Goal: Task Accomplishment & Management: Manage account settings

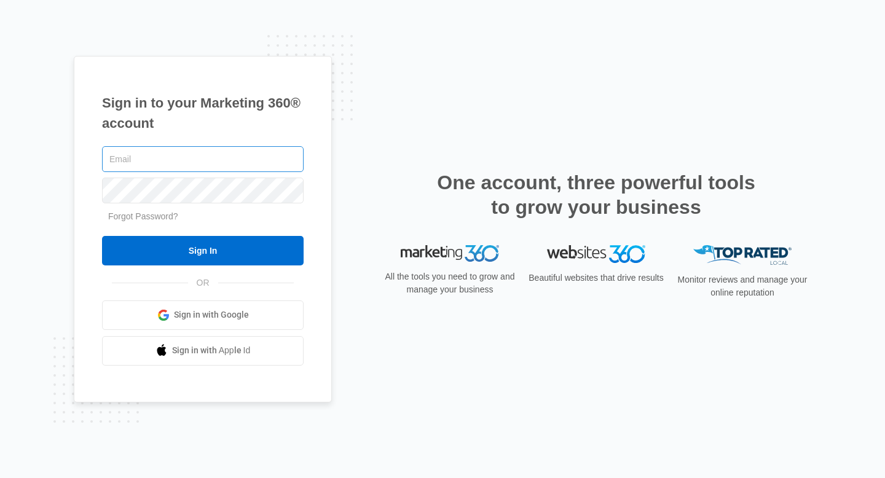
click at [150, 167] on input "text" at bounding box center [203, 159] width 202 height 26
type input "[EMAIL_ADDRESS][DOMAIN_NAME]"
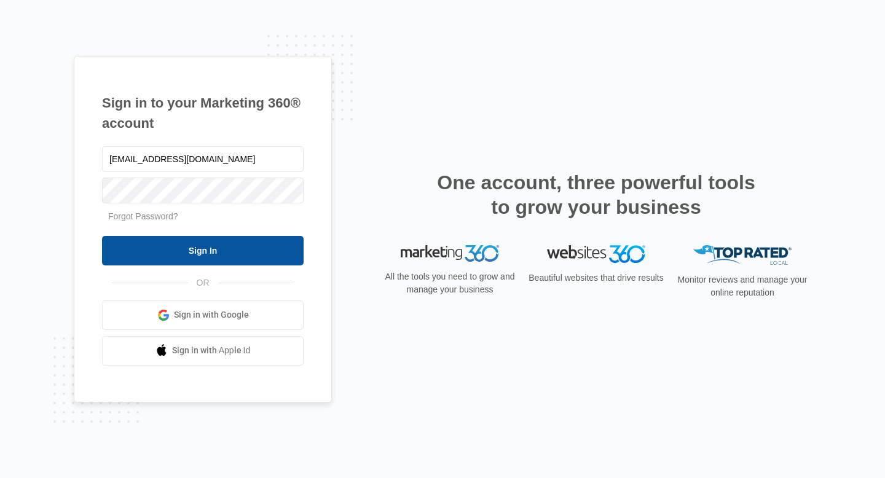
click at [189, 249] on input "Sign In" at bounding box center [203, 250] width 202 height 29
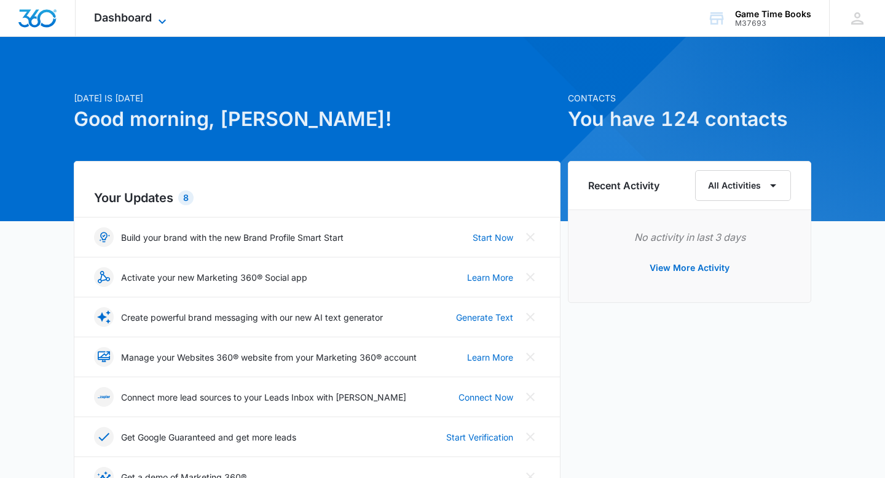
click at [164, 14] on icon at bounding box center [162, 21] width 15 height 15
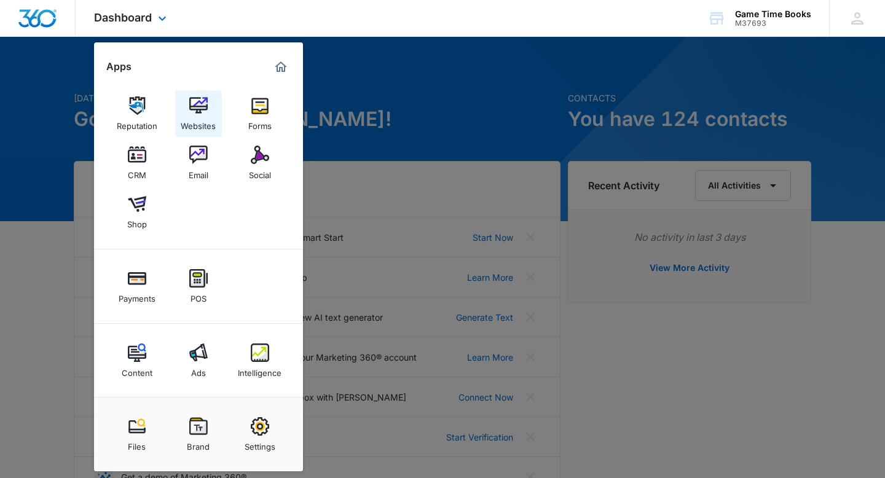
click at [189, 106] on img at bounding box center [198, 105] width 18 height 18
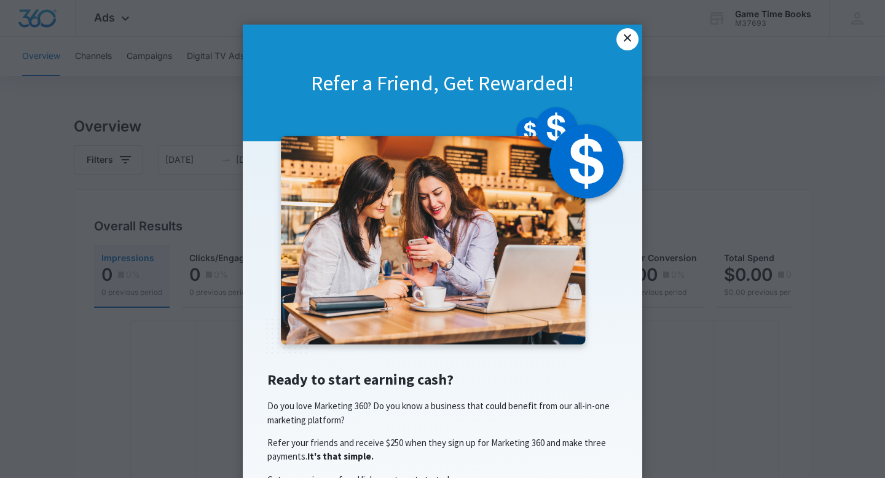
click at [627, 37] on link "×" at bounding box center [627, 39] width 22 height 22
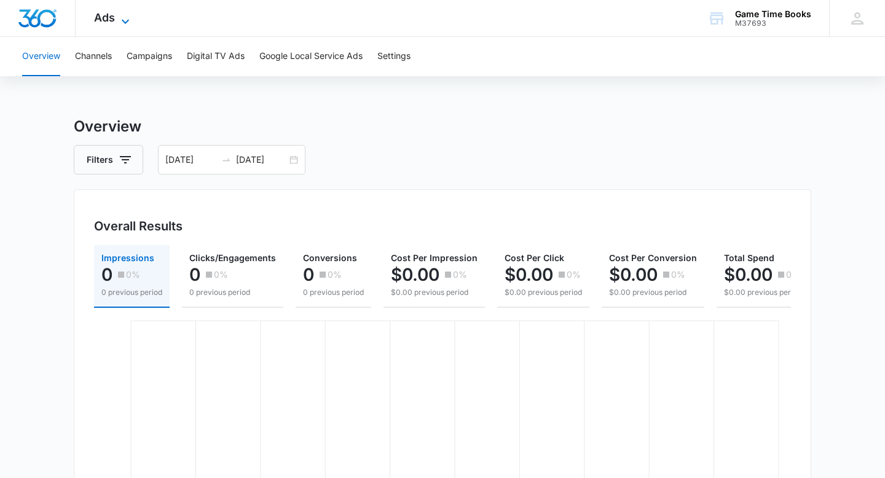
click at [104, 16] on span "Ads" at bounding box center [104, 17] width 21 height 13
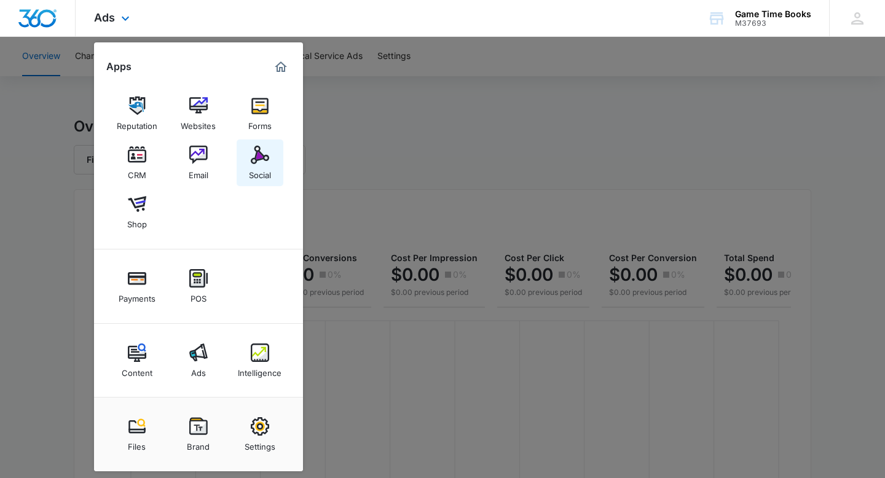
click at [257, 161] on img at bounding box center [260, 155] width 18 height 18
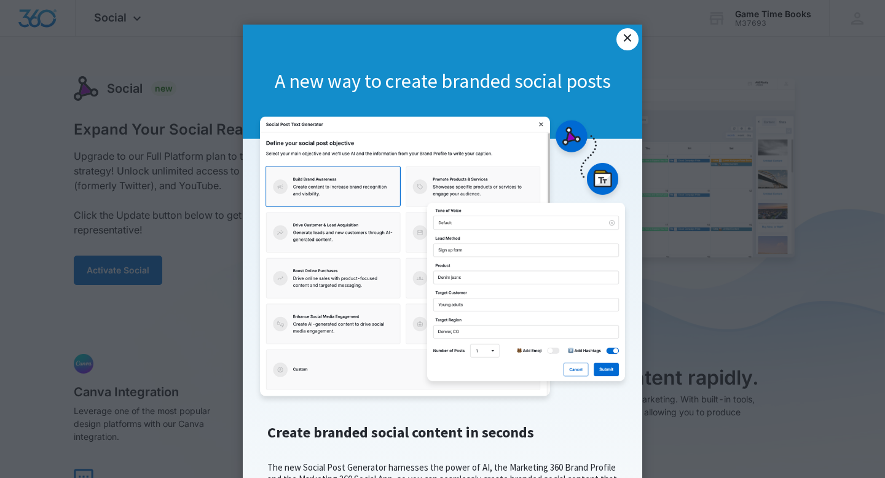
click at [630, 37] on link "×" at bounding box center [627, 39] width 22 height 22
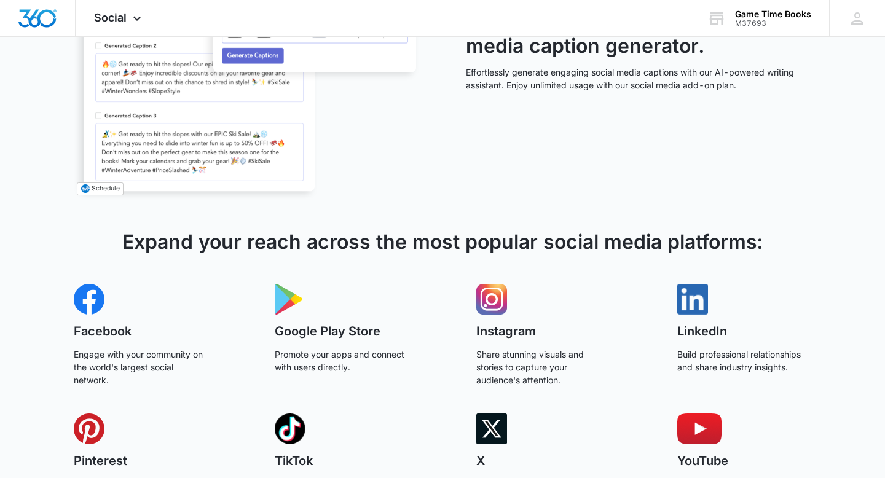
scroll to position [705, 0]
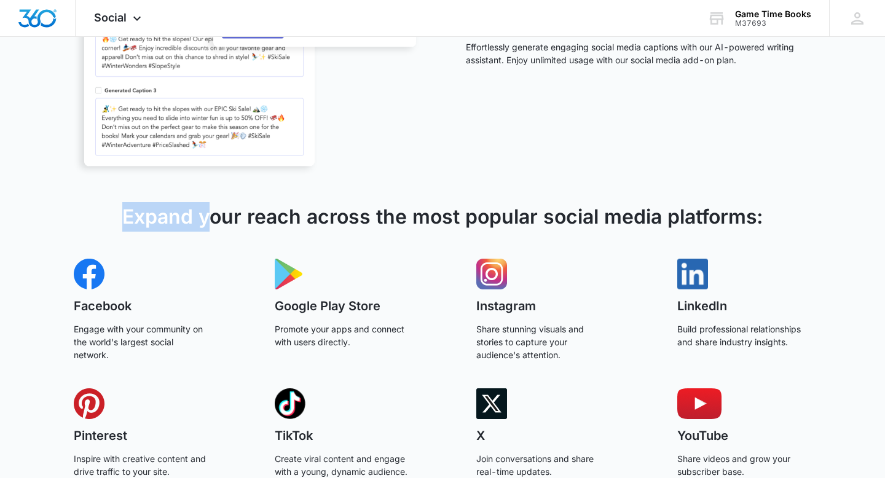
drag, startPoint x: 205, startPoint y: 200, endPoint x: 205, endPoint y: 349, distance: 148.7
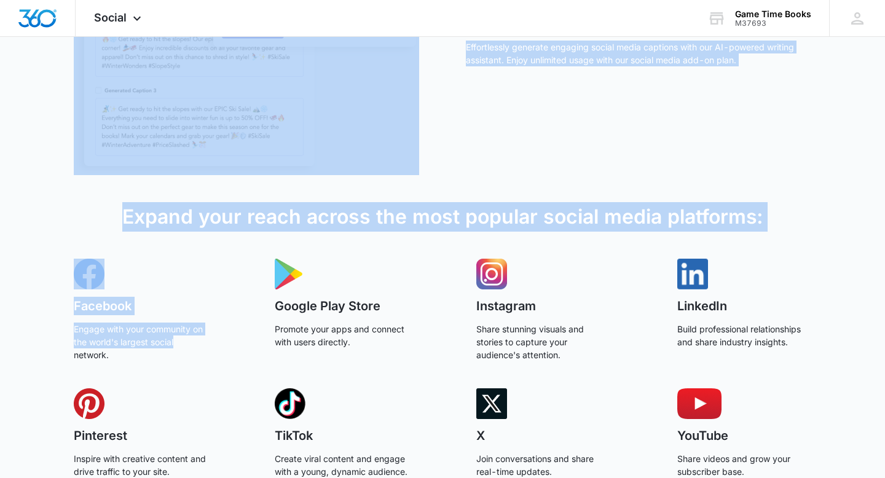
drag, startPoint x: 205, startPoint y: 340, endPoint x: 328, endPoint y: -75, distance: 433.2
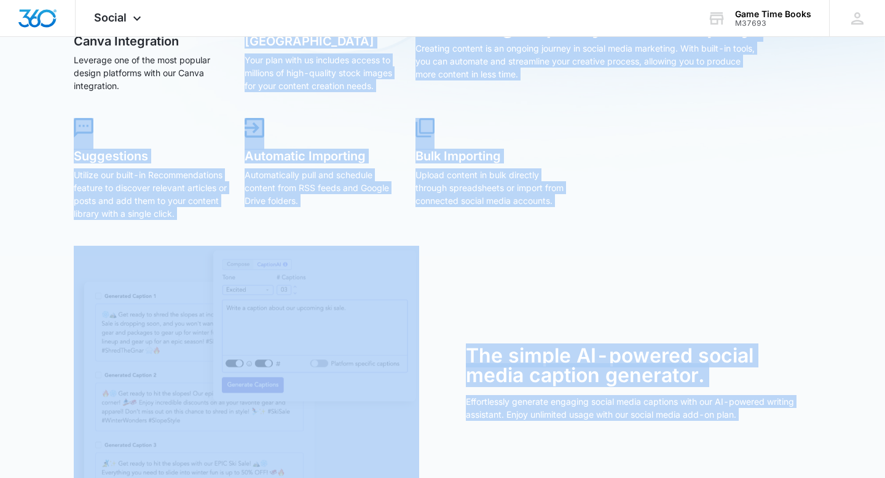
click at [717, 199] on div "Canva Integration Leverage one of the most popular design platforms with our Ca…" at bounding box center [442, 124] width 737 height 243
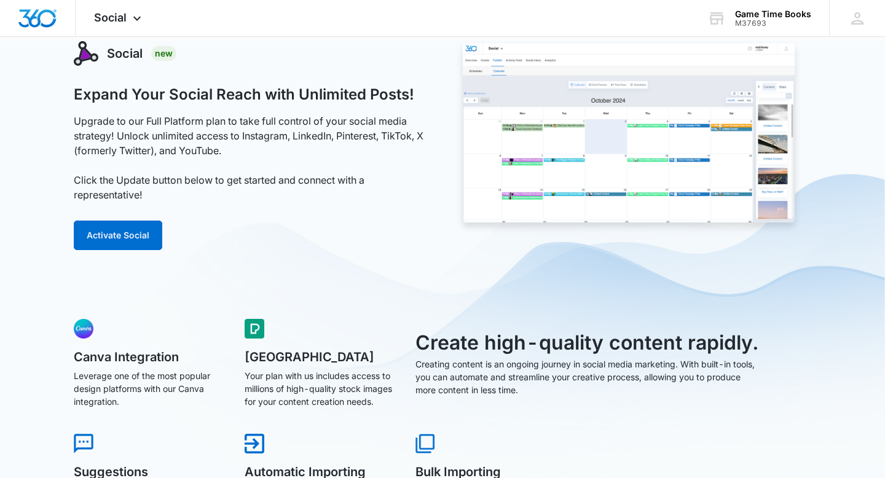
scroll to position [0, 0]
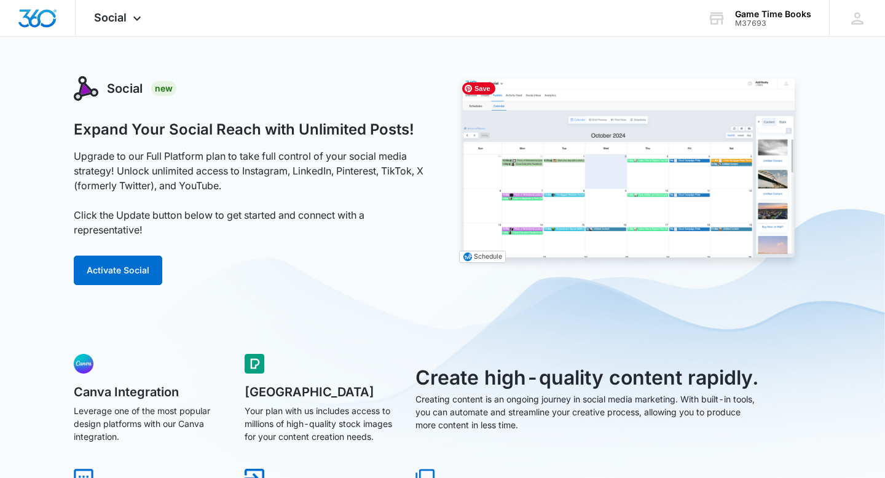
click at [758, 195] on img at bounding box center [628, 172] width 345 height 192
click at [90, 270] on button "Activate Social" at bounding box center [118, 270] width 88 height 29
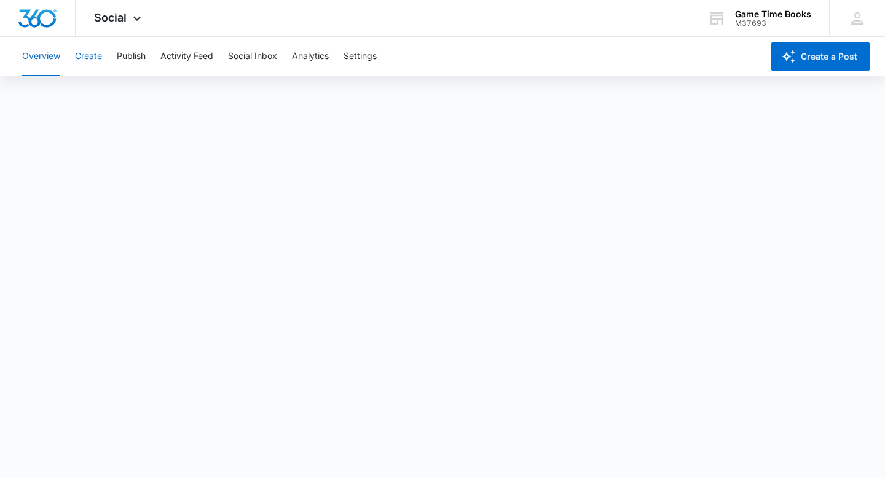
click at [84, 60] on button "Create" at bounding box center [88, 56] width 27 height 39
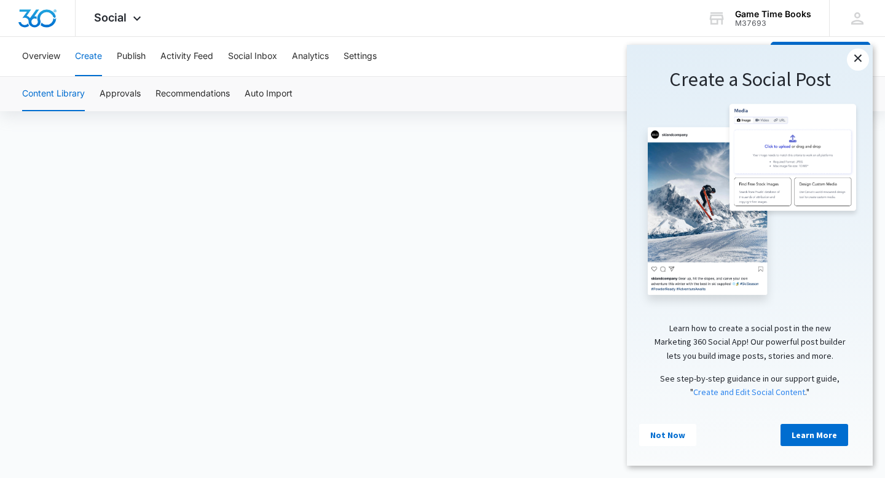
click at [854, 63] on link "×" at bounding box center [858, 60] width 22 height 22
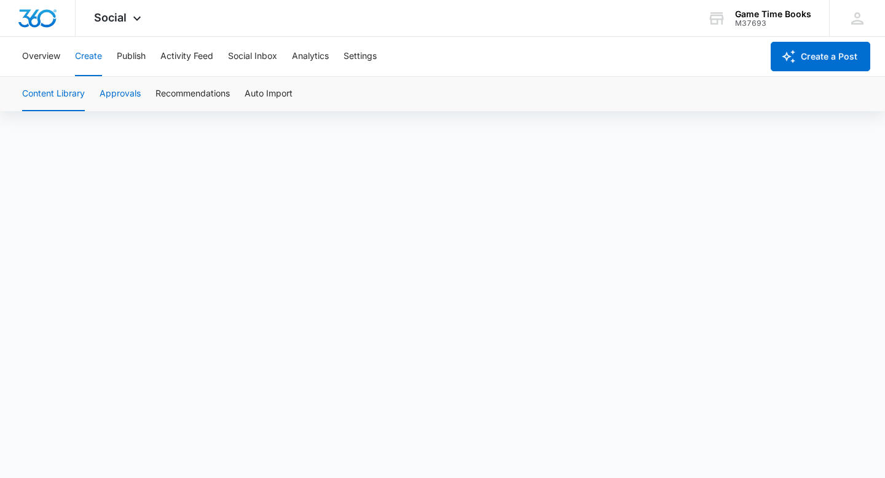
click at [118, 91] on button "Approvals" at bounding box center [120, 94] width 41 height 34
click at [60, 94] on button "Content Library" at bounding box center [53, 94] width 63 height 34
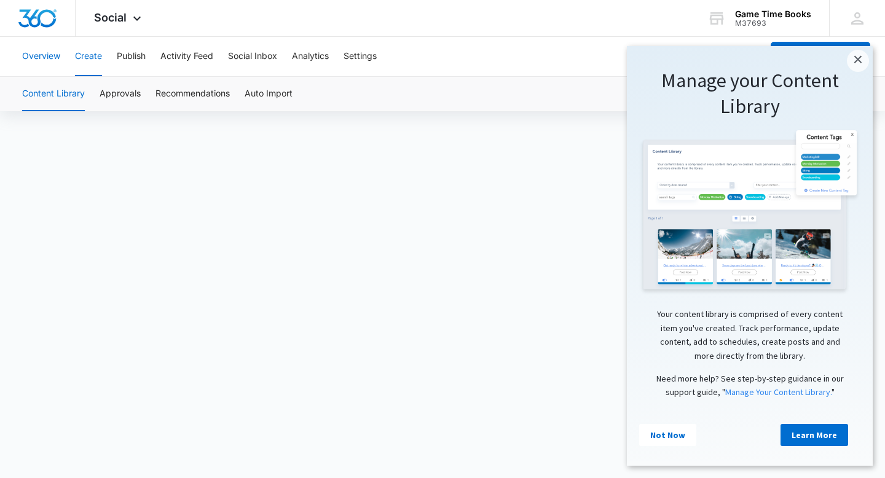
click at [46, 55] on button "Overview" at bounding box center [41, 56] width 38 height 39
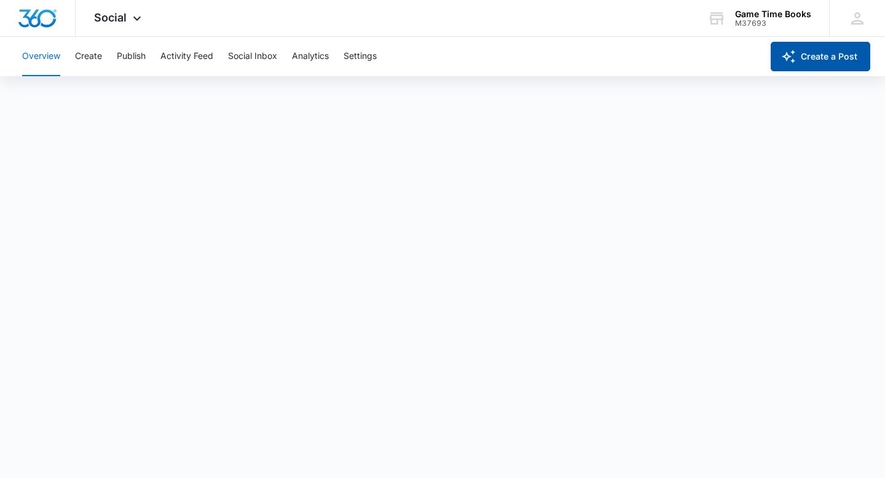
click at [817, 66] on button "Create a Post" at bounding box center [821, 56] width 100 height 29
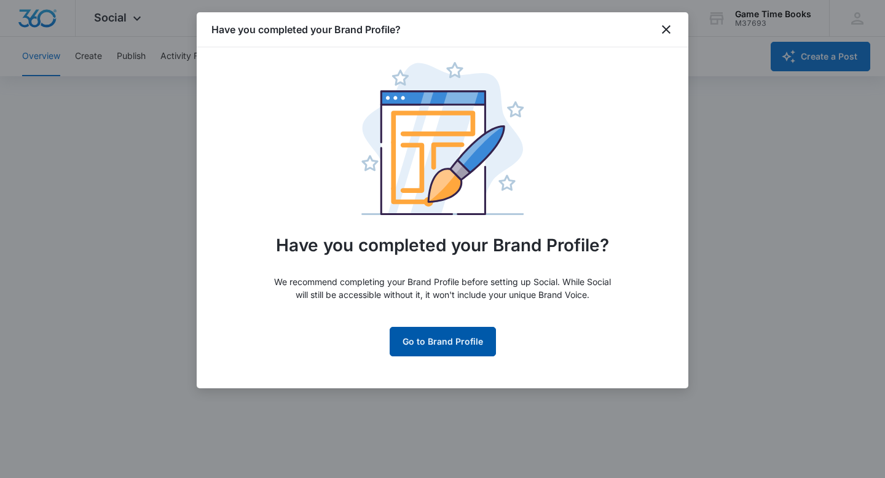
click at [446, 344] on span "Go to Brand Profile" at bounding box center [443, 341] width 106 height 29
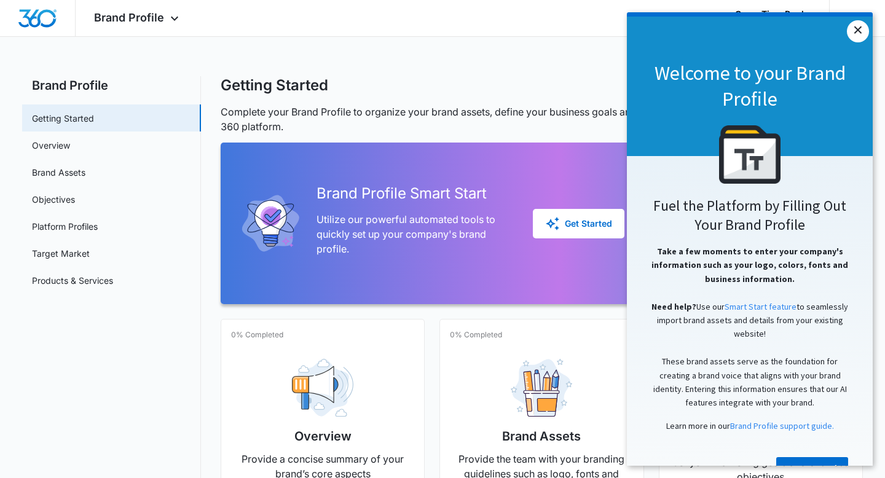
click at [862, 28] on link "×" at bounding box center [858, 31] width 22 height 22
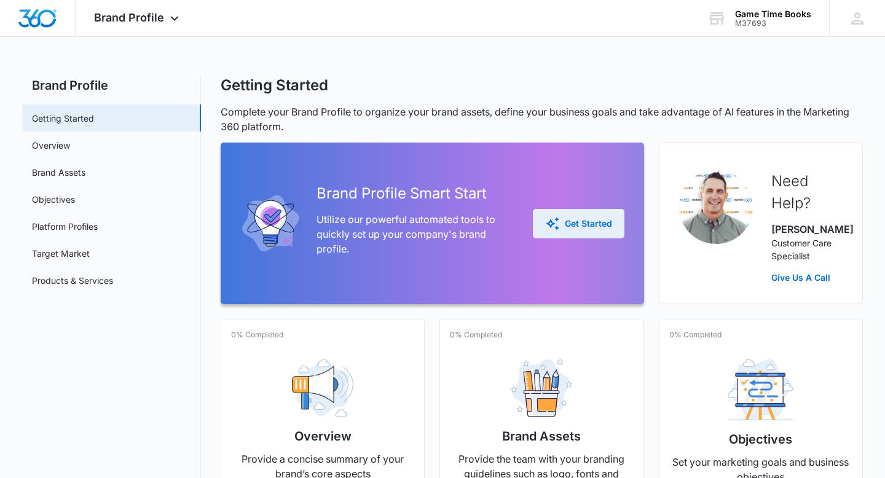
click at [566, 218] on div "Get Started" at bounding box center [578, 223] width 67 height 15
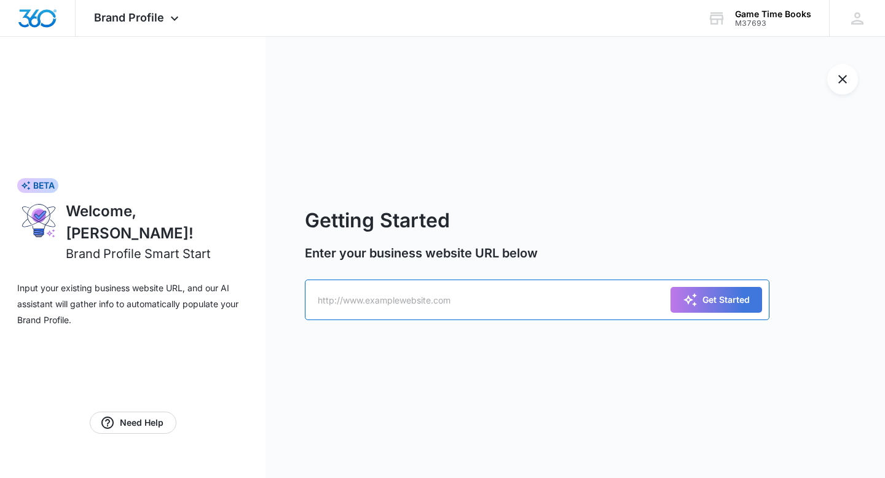
click at [333, 296] on input "text" at bounding box center [537, 300] width 465 height 41
type input "www.gametimetheseries.com"
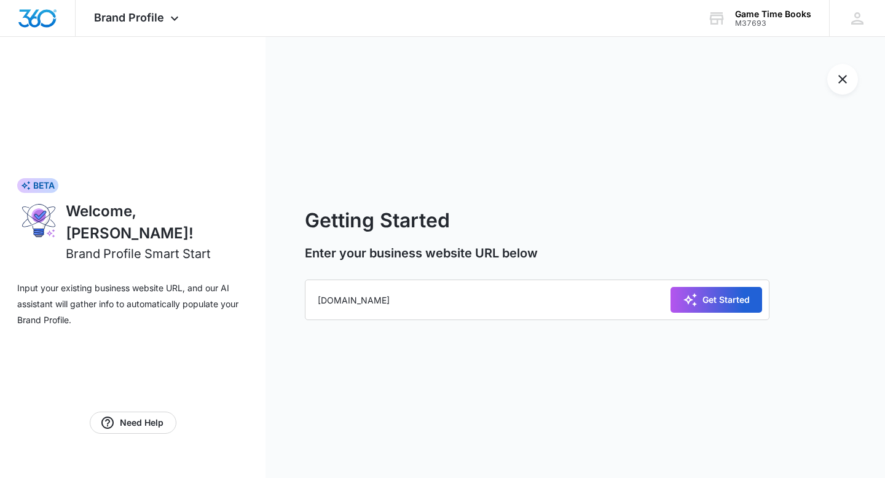
click at [708, 299] on div "Get Started" at bounding box center [716, 300] width 67 height 15
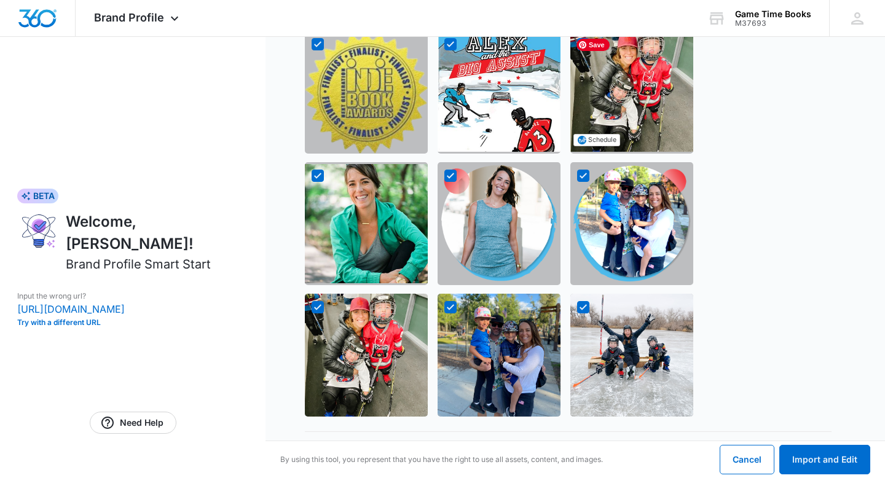
scroll to position [1096, 0]
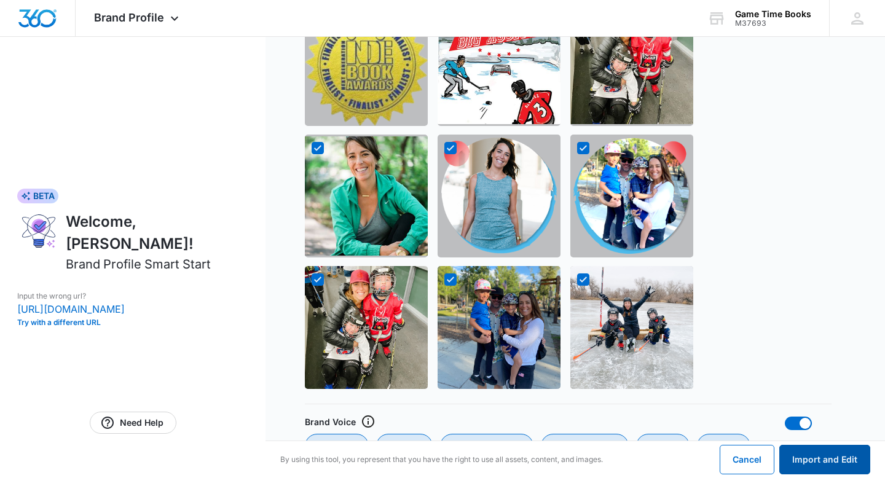
click at [814, 464] on button "Import and Edit" at bounding box center [824, 459] width 91 height 29
click at [823, 463] on button "Import and Edit" at bounding box center [824, 459] width 91 height 29
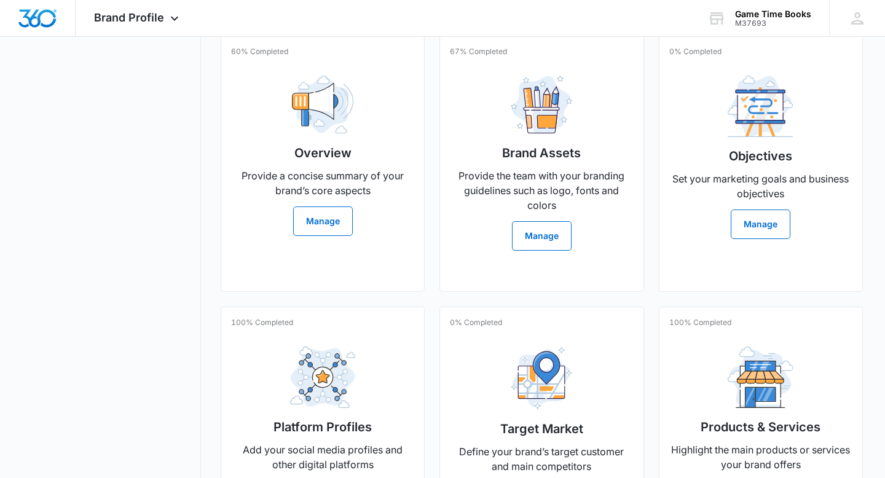
scroll to position [383, 0]
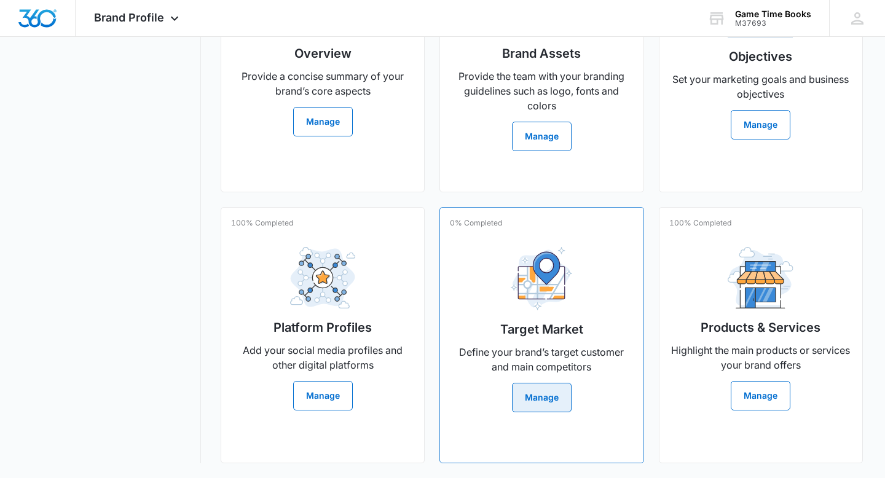
click at [544, 399] on button "Manage" at bounding box center [542, 397] width 60 height 29
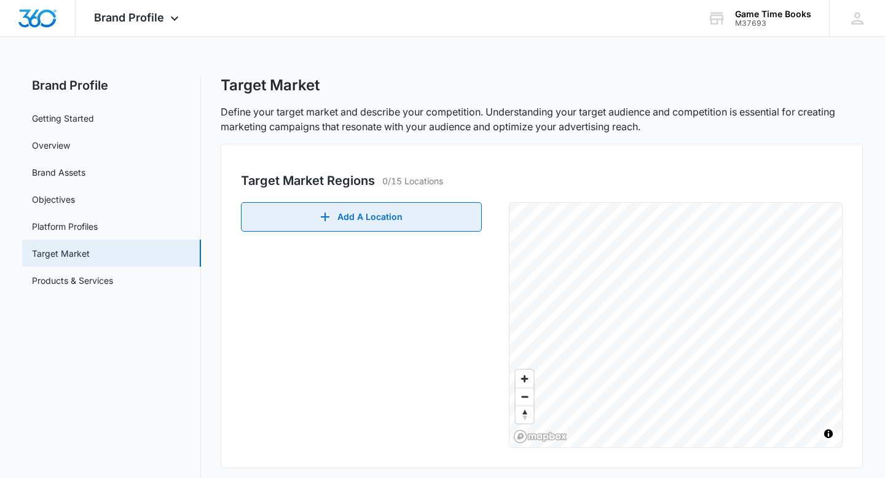
click at [329, 216] on icon "button" at bounding box center [325, 217] width 9 height 9
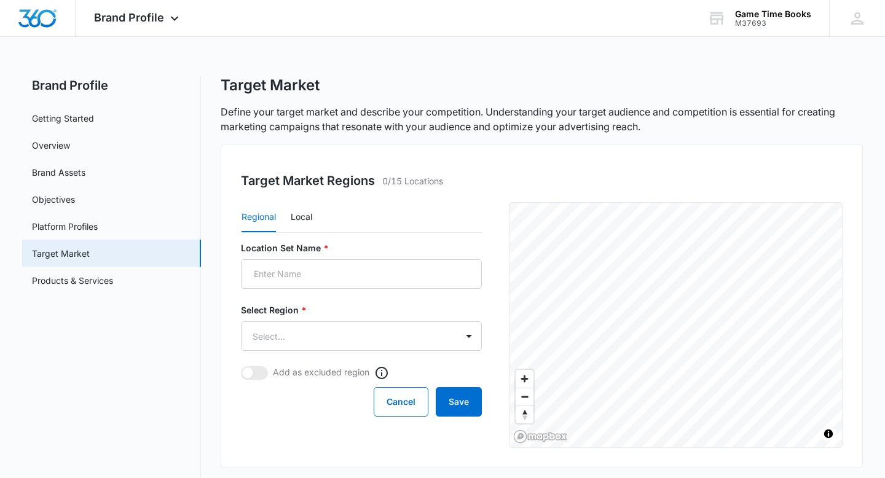
click at [356, 220] on div "Regional Local" at bounding box center [361, 217] width 241 height 31
click at [293, 273] on input "Location Set Name *" at bounding box center [361, 273] width 241 height 29
type input "Colorado"
click at [289, 340] on body "Brand Profile Apps Reputation Websites Forms CRM Email Social Shop Payments POS…" at bounding box center [442, 377] width 885 height 755
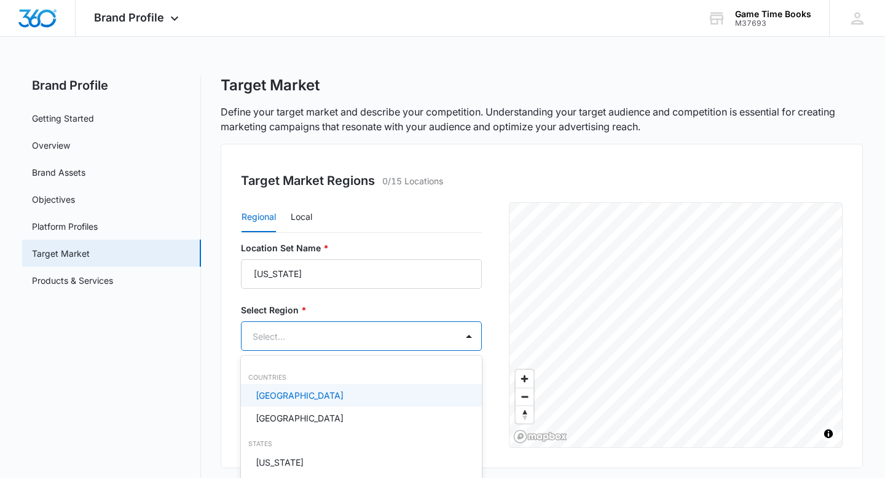
click at [275, 401] on p "United States" at bounding box center [300, 395] width 88 height 13
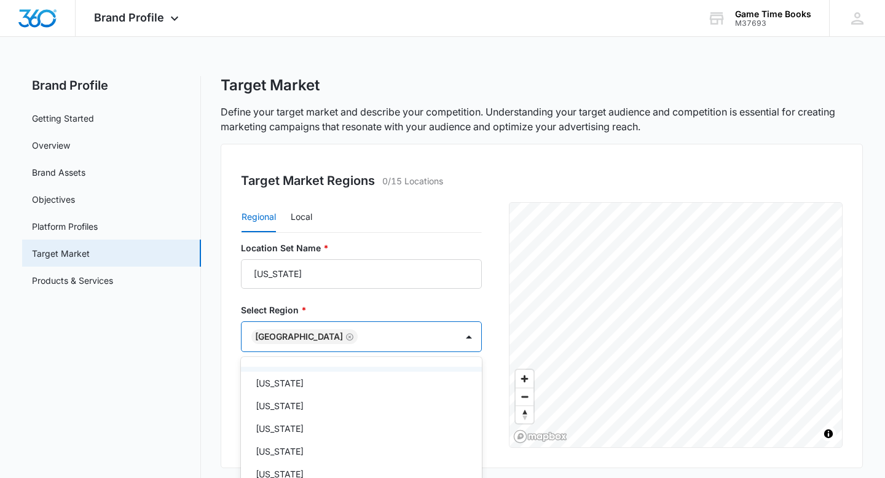
scroll to position [107, 0]
click at [290, 473] on p "Colorado" at bounding box center [280, 472] width 48 height 13
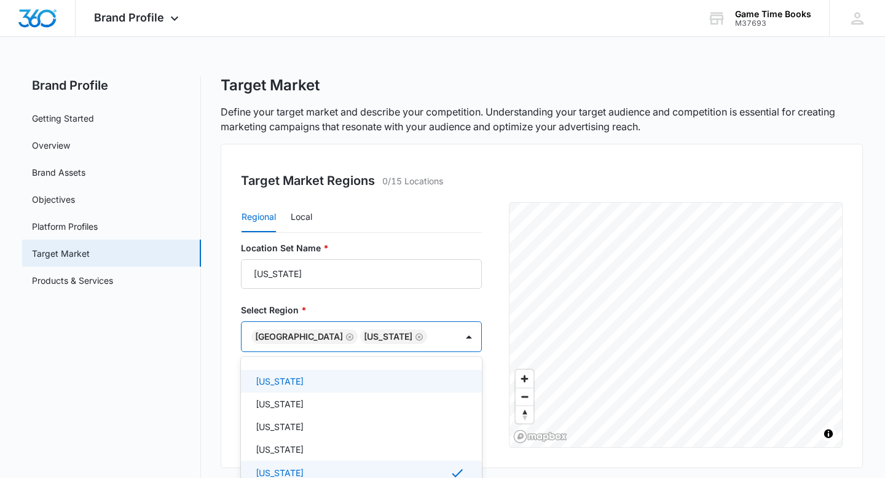
click at [461, 301] on div at bounding box center [442, 239] width 885 height 478
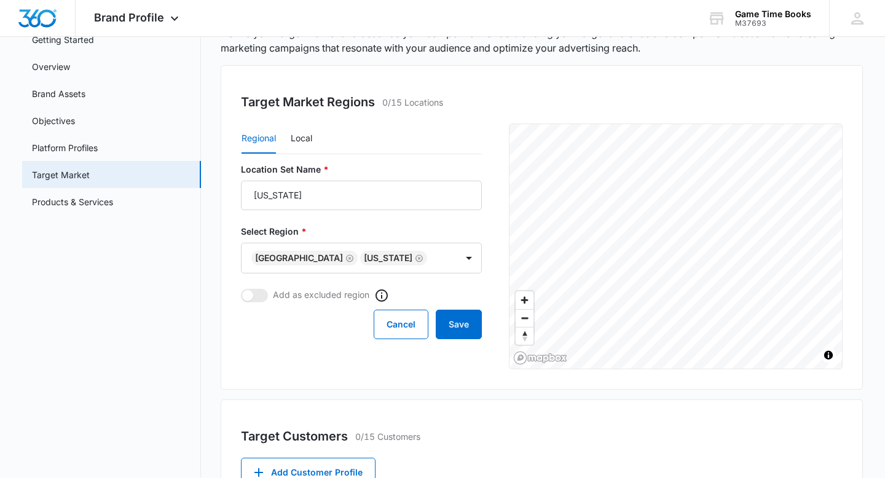
scroll to position [79, 0]
click at [461, 323] on button "Save" at bounding box center [459, 323] width 46 height 29
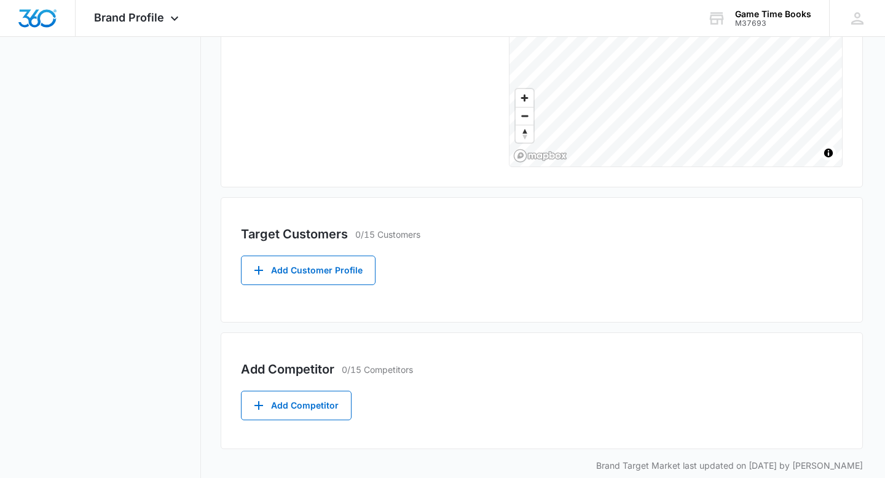
scroll to position [298, 0]
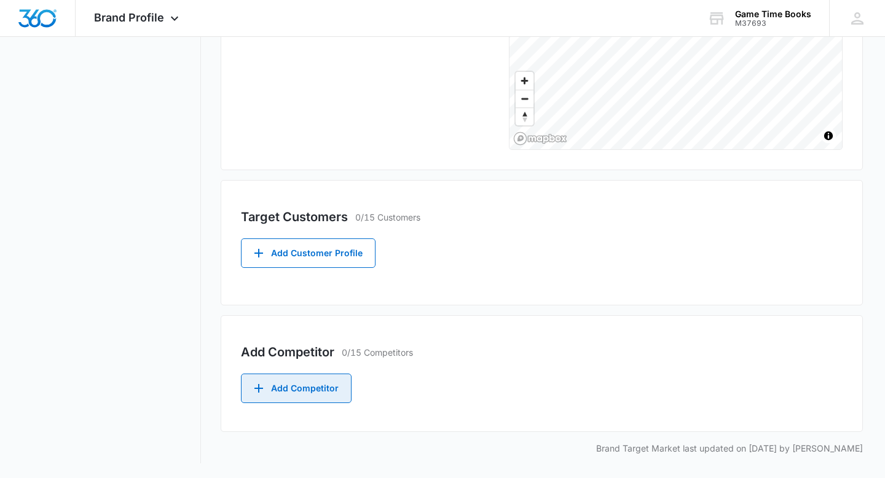
click at [256, 388] on icon "button" at bounding box center [258, 388] width 9 height 9
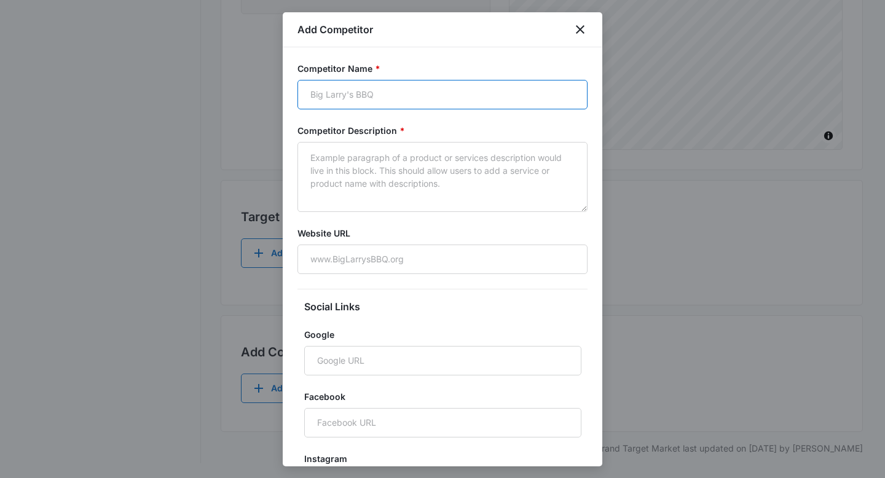
click at [375, 95] on input "Competitor Name *" at bounding box center [442, 94] width 290 height 29
click at [332, 98] on input "Jacke Maddox" at bounding box center [442, 94] width 290 height 29
type input "Jake Maddox"
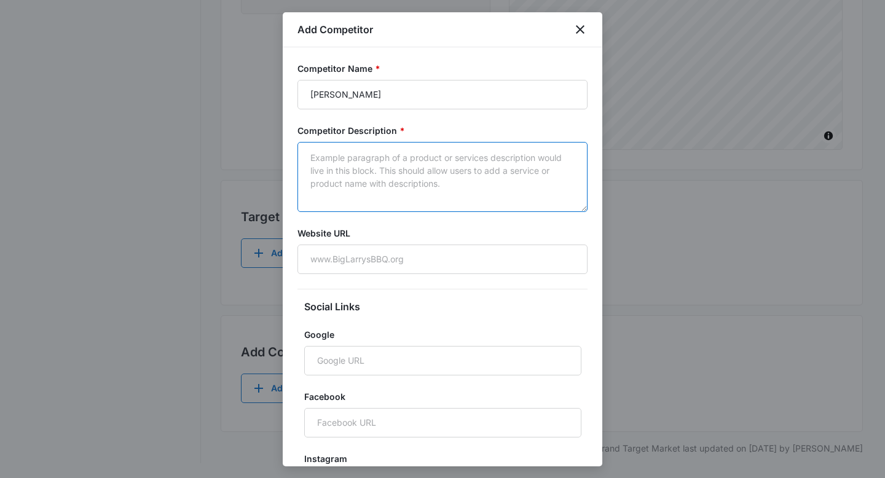
click at [352, 173] on textarea "Competitor Description *" at bounding box center [442, 177] width 290 height 70
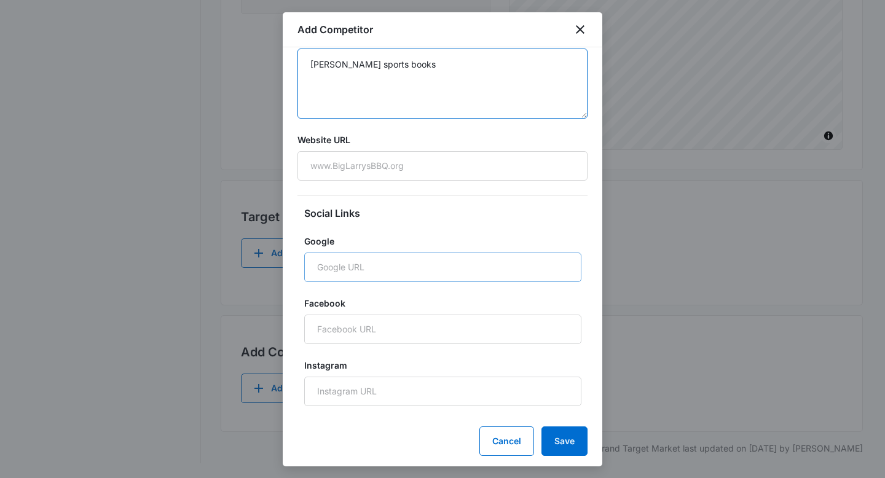
scroll to position [112, 0]
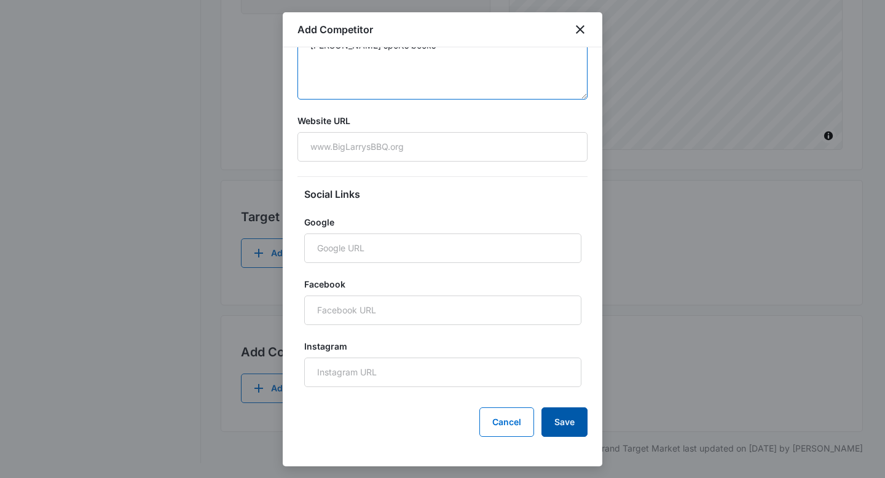
type textarea "Jake Maddox sports books"
click at [560, 421] on button "Save" at bounding box center [564, 421] width 46 height 29
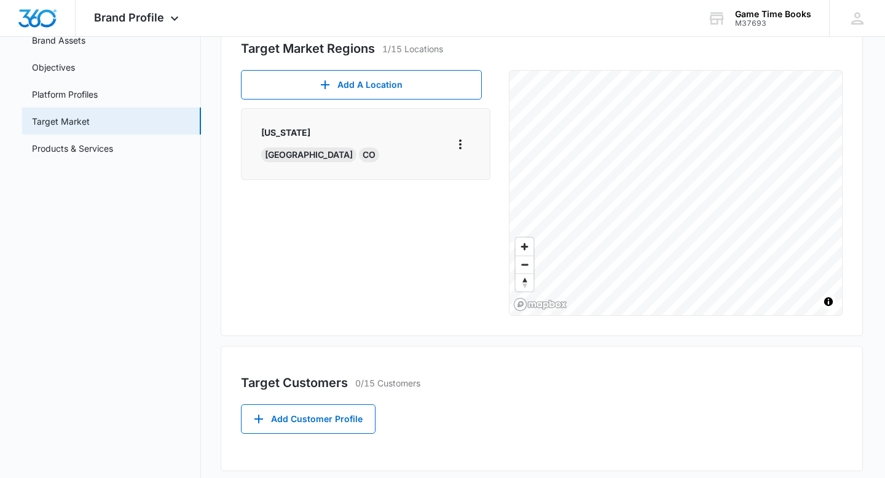
scroll to position [0, 0]
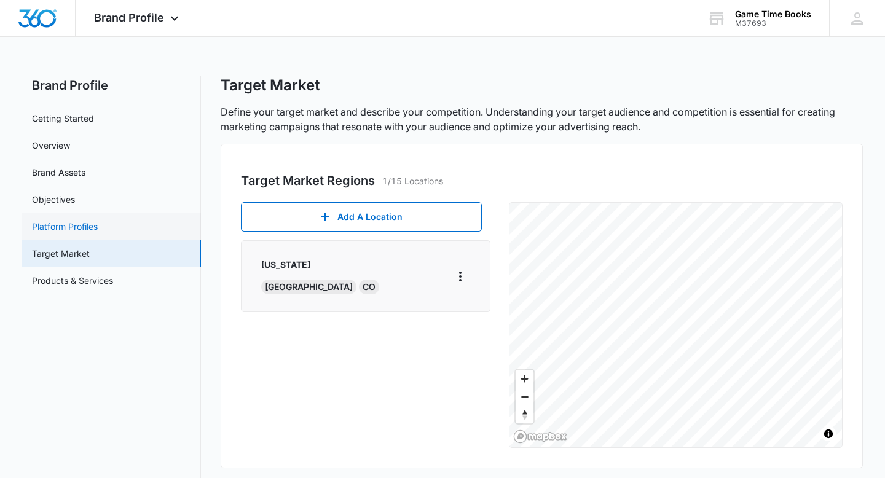
click at [77, 227] on link "Platform Profiles" at bounding box center [65, 226] width 66 height 13
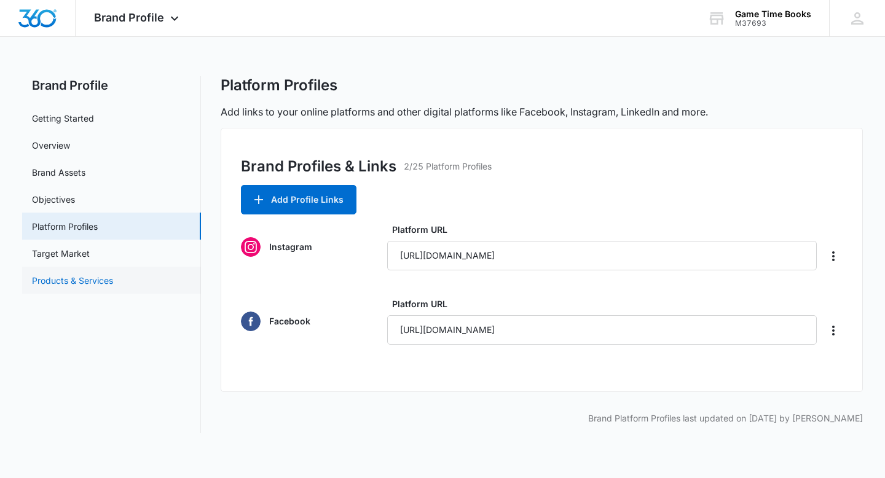
click at [63, 285] on link "Products & Services" at bounding box center [72, 280] width 81 height 13
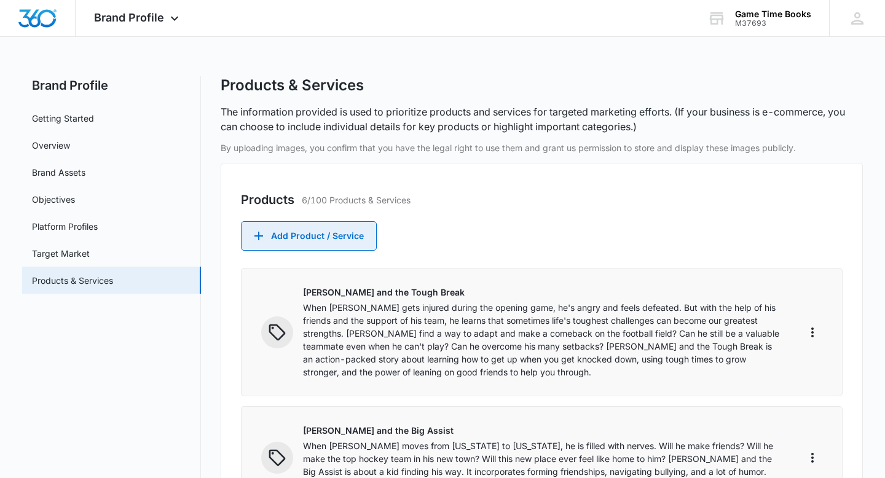
click at [289, 245] on button "Add Product / Service" at bounding box center [309, 235] width 136 height 29
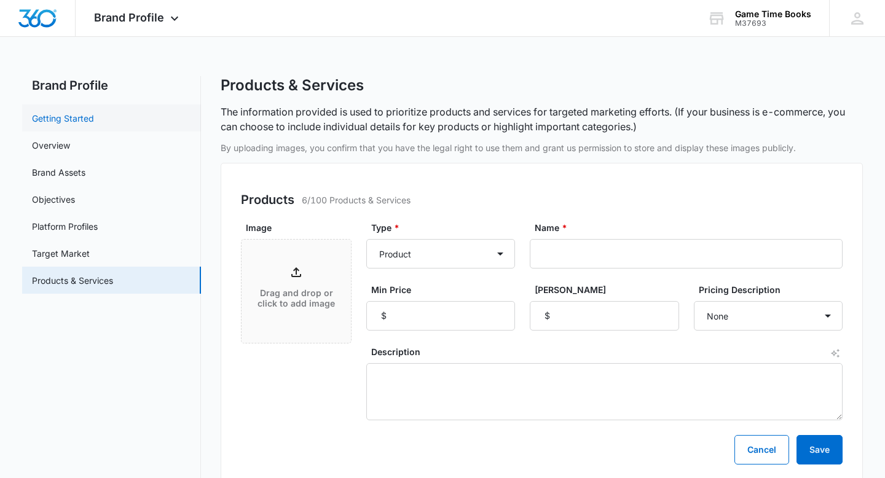
click at [85, 123] on link "Getting Started" at bounding box center [63, 118] width 62 height 13
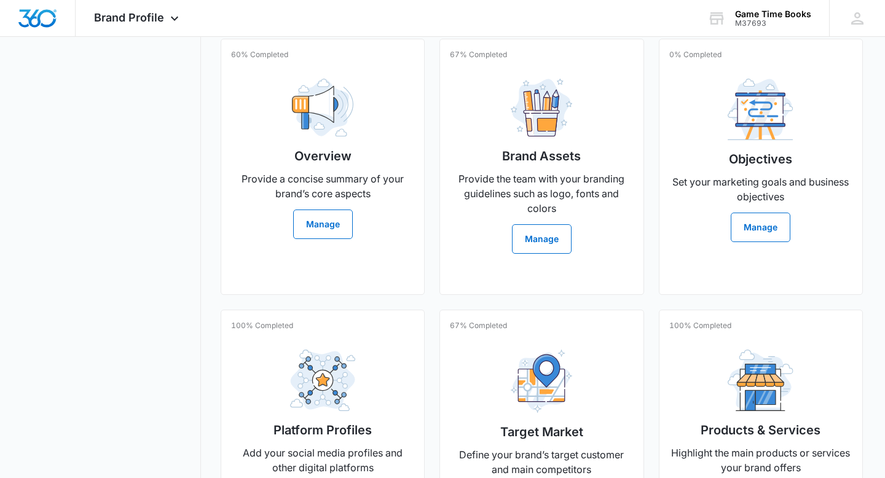
scroll to position [309, 0]
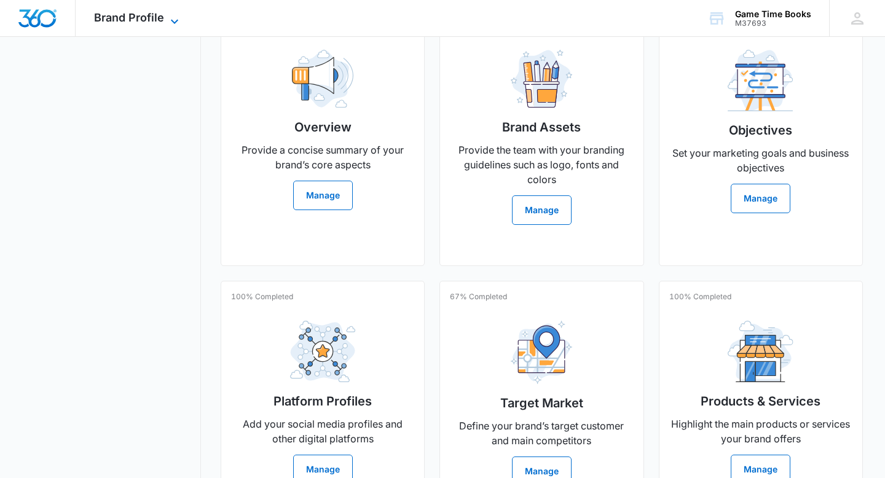
click at [128, 20] on span "Brand Profile" at bounding box center [129, 17] width 70 height 13
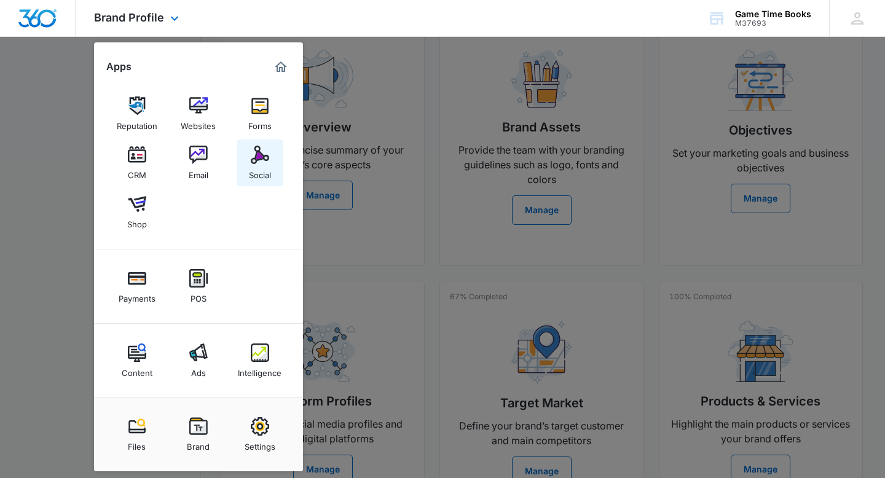
click at [261, 170] on div "Social" at bounding box center [260, 172] width 22 height 16
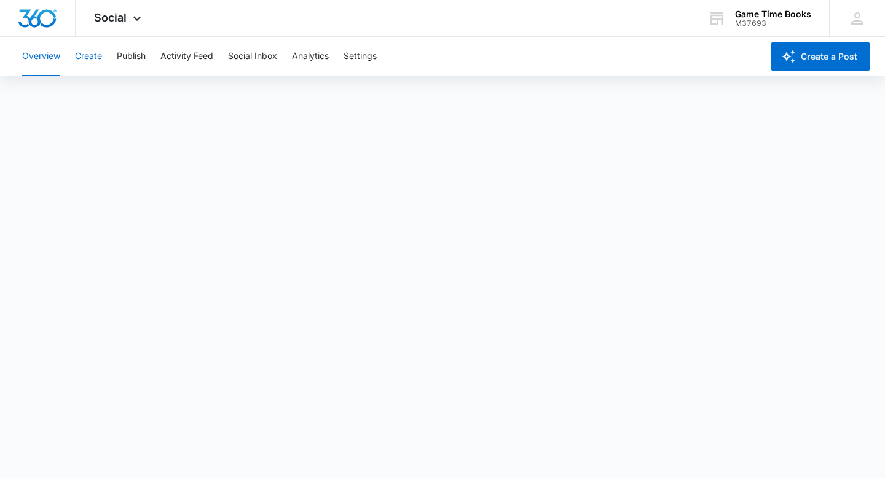
click at [91, 55] on button "Create" at bounding box center [88, 56] width 27 height 39
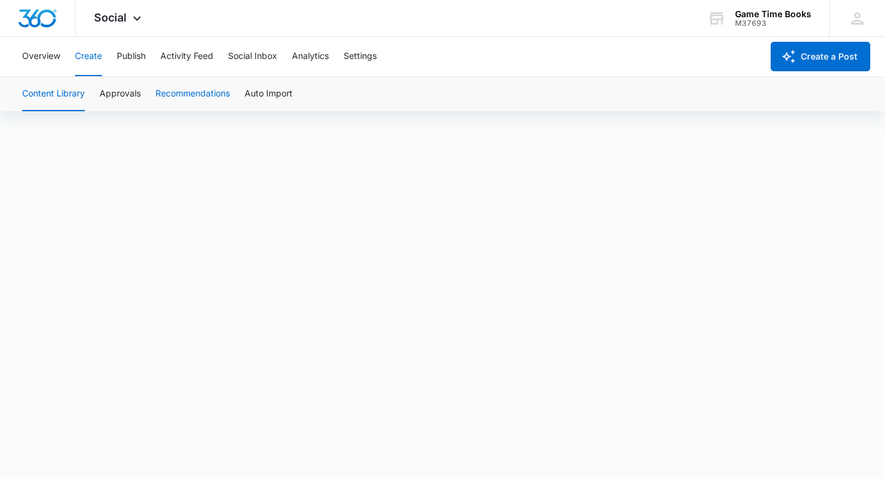
click at [220, 95] on button "Recommendations" at bounding box center [192, 94] width 74 height 34
click at [117, 97] on button "Approvals" at bounding box center [120, 94] width 41 height 34
click at [273, 90] on button "Auto Import" at bounding box center [269, 94] width 48 height 34
click at [183, 98] on button "Recommendations" at bounding box center [192, 94] width 74 height 34
click at [60, 90] on button "Content Library" at bounding box center [53, 94] width 63 height 34
